Goal: Task Accomplishment & Management: Manage account settings

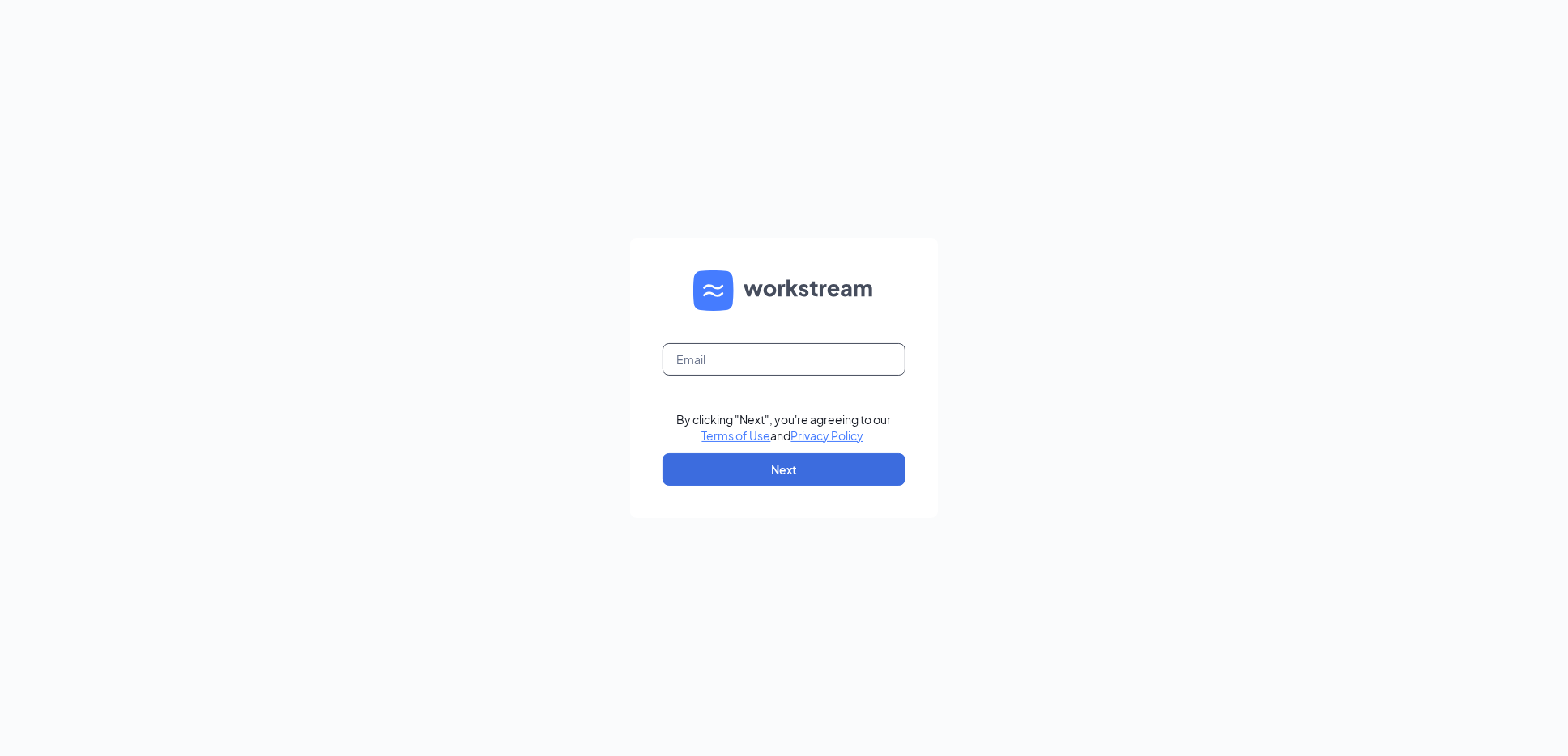
click at [766, 352] on input "text" at bounding box center [784, 360] width 243 height 33
type input "severnaplazamd@firehousesubs.com"
click at [772, 461] on button "Next" at bounding box center [784, 470] width 243 height 33
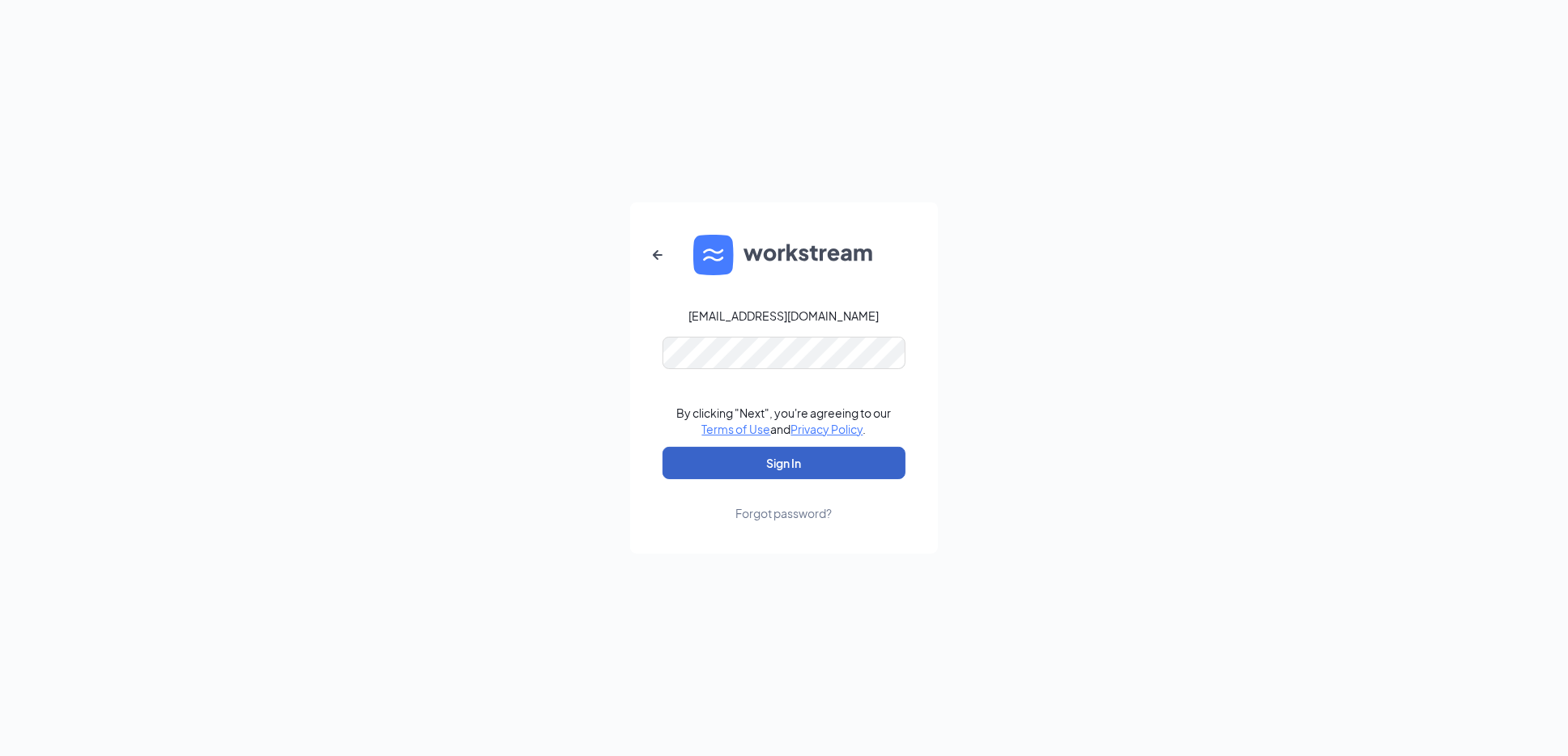
click at [745, 472] on button "Sign In" at bounding box center [784, 463] width 243 height 33
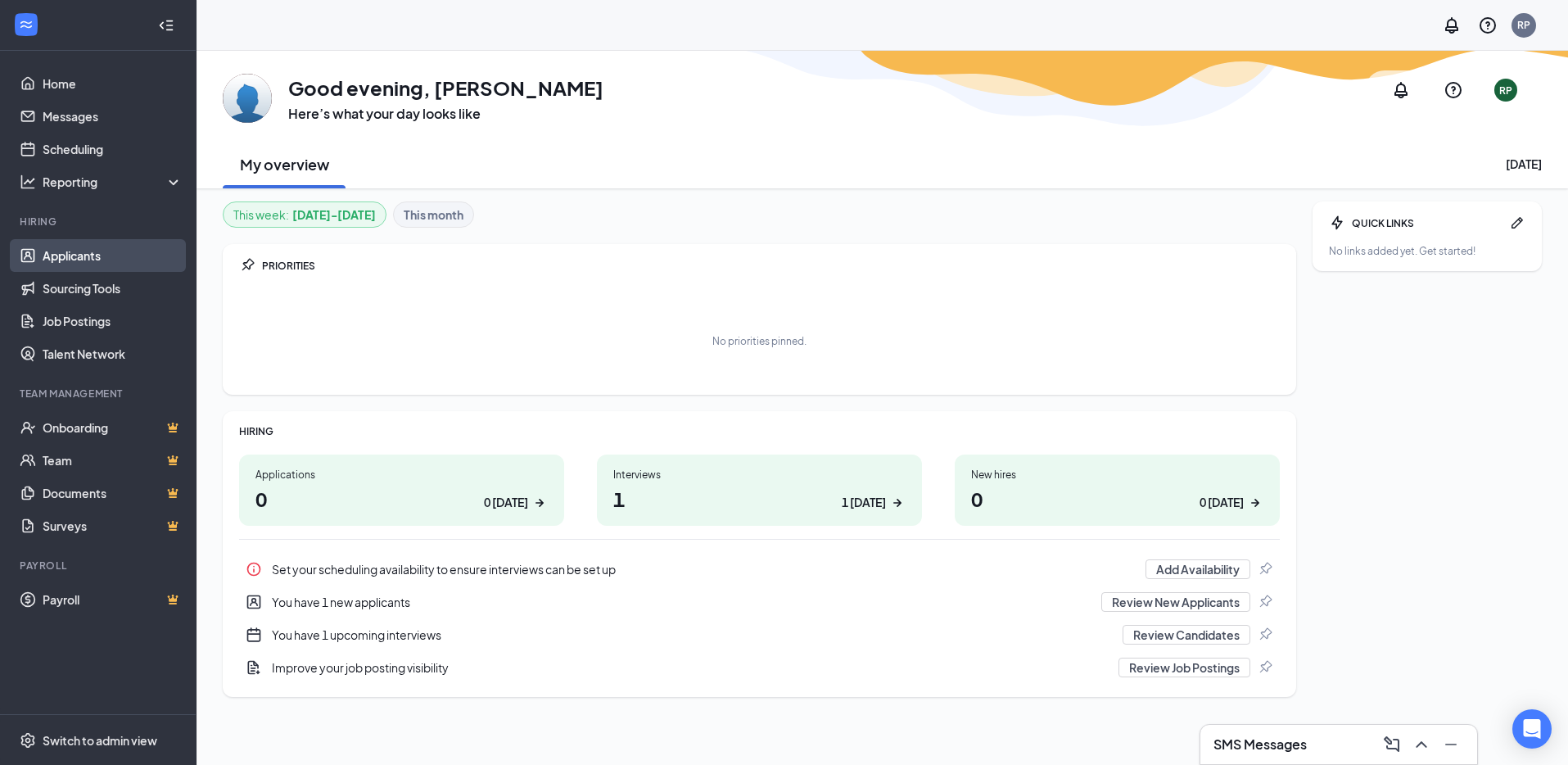
click at [73, 259] on link "Applicants" at bounding box center [113, 256] width 140 height 33
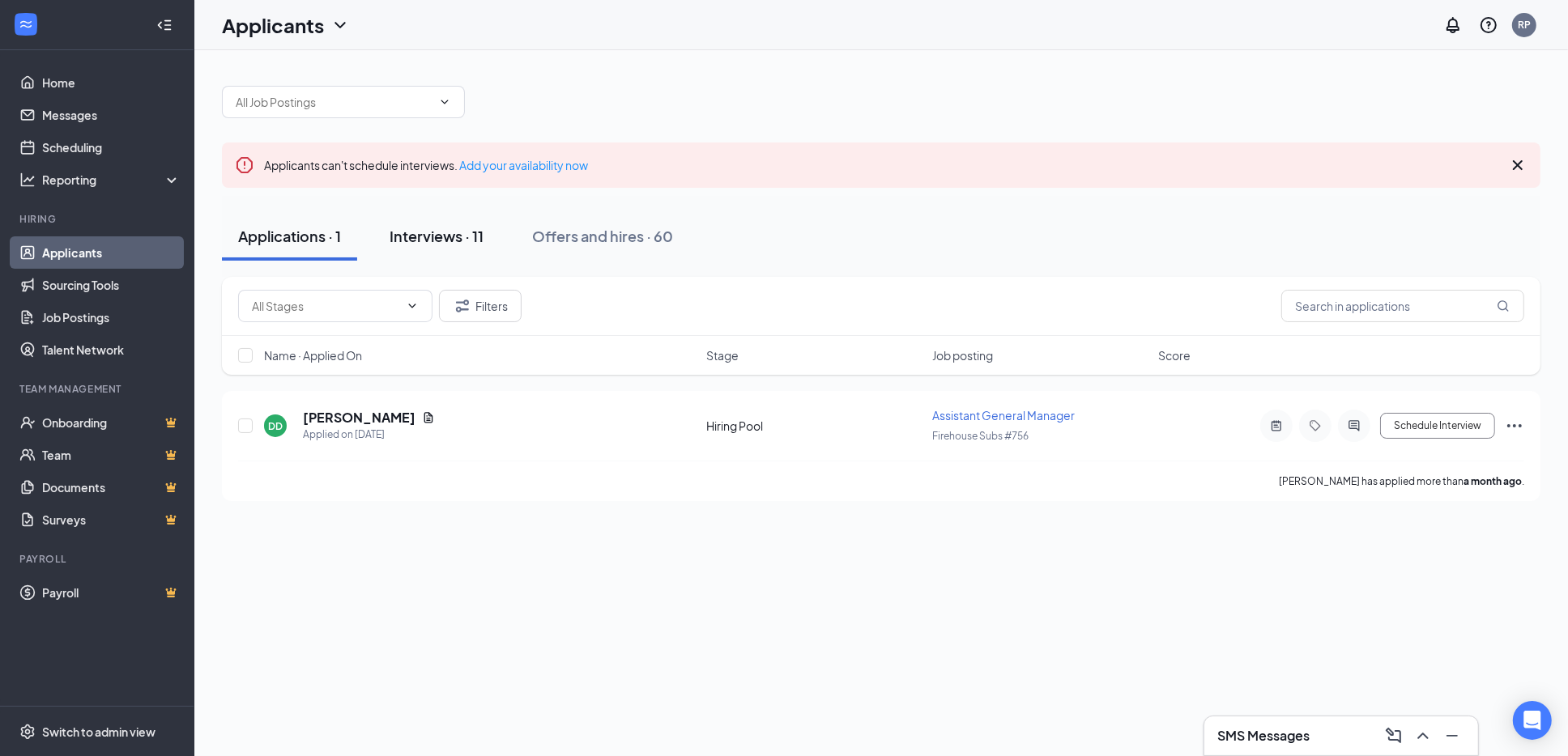
click at [422, 228] on div "Interviews · 11" at bounding box center [437, 236] width 94 height 21
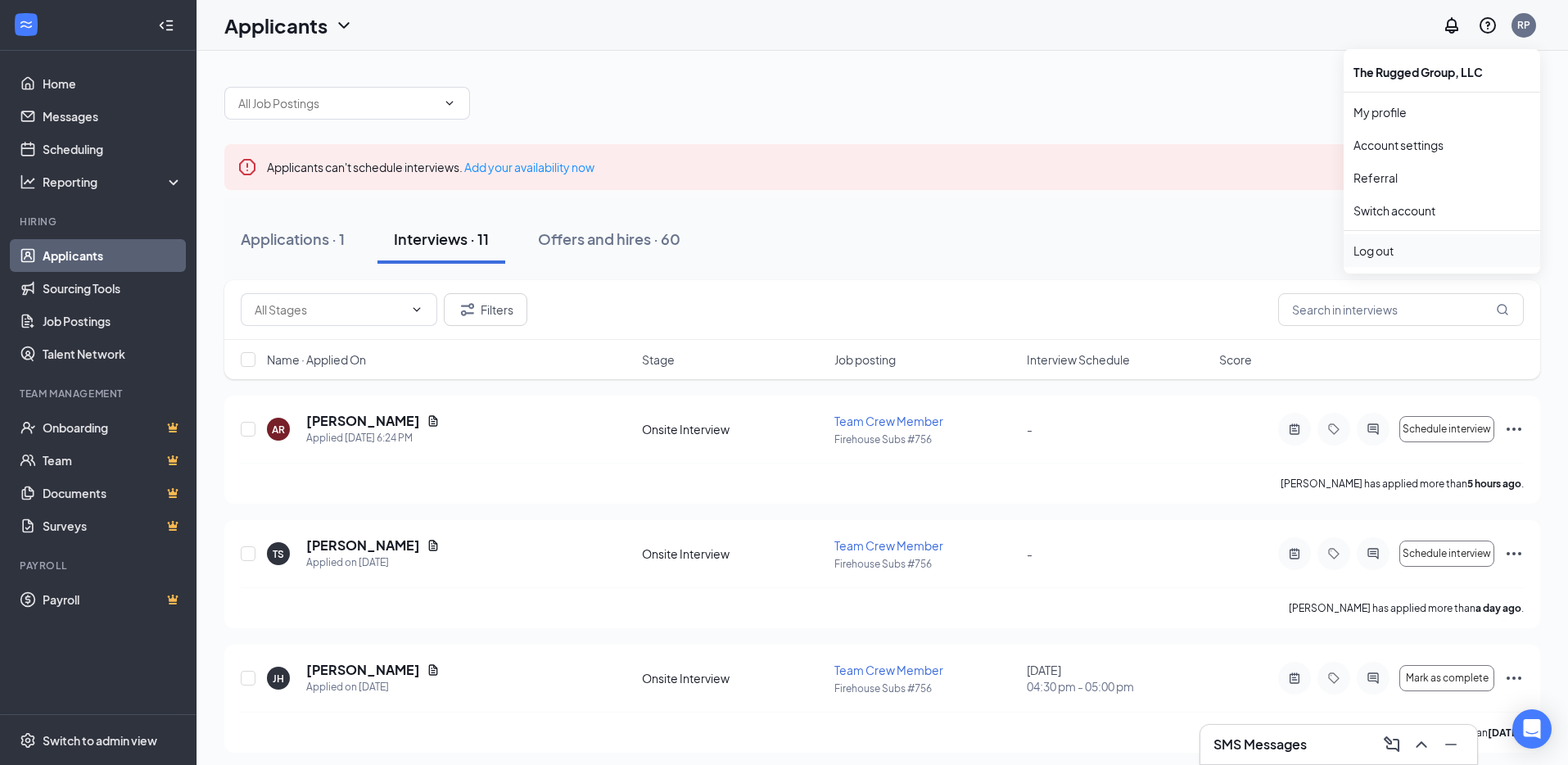
click at [1374, 246] on div "Log out" at bounding box center [1442, 250] width 177 height 16
